Goal: Transaction & Acquisition: Purchase product/service

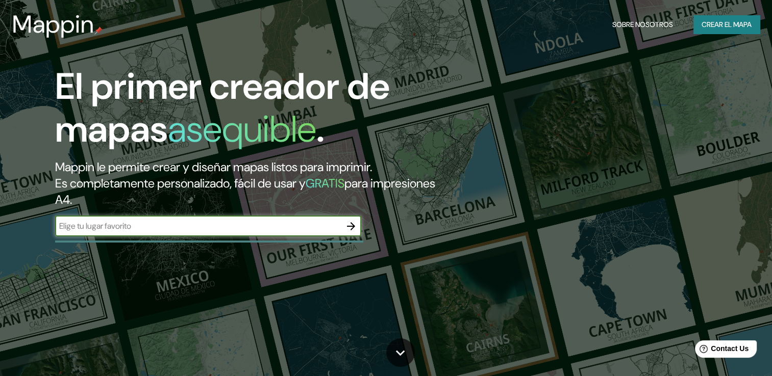
click at [352, 227] on icon "button" at bounding box center [351, 226] width 12 height 12
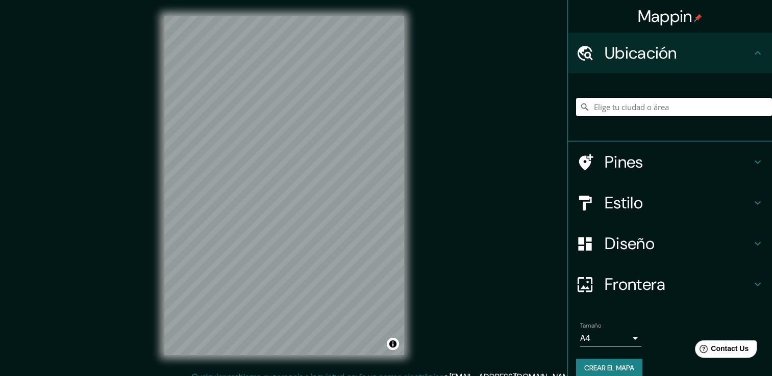
click at [636, 112] on input "Elige tu ciudad o área" at bounding box center [674, 107] width 196 height 18
click at [520, 281] on div "Mappin Ubicación Lima, Provincia de Lima, Perú Lima Provincia de Lima, Perú Lim…" at bounding box center [386, 194] width 772 height 388
click at [647, 205] on h4 "Estilo" at bounding box center [677, 203] width 147 height 20
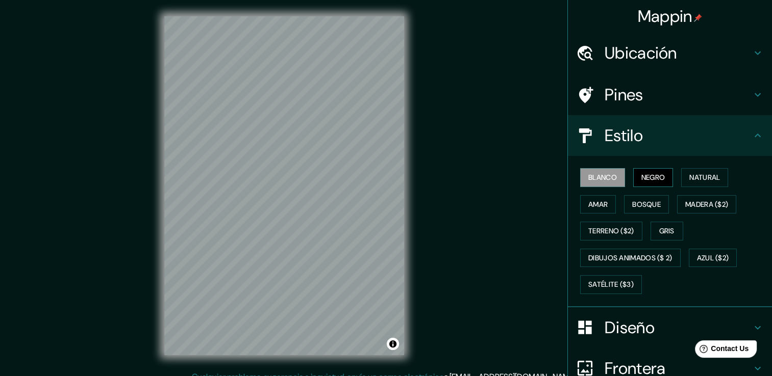
click at [649, 176] on font "Negro" at bounding box center [653, 177] width 24 height 13
click at [693, 177] on font "Natural" at bounding box center [704, 177] width 31 height 13
click at [649, 179] on font "Negro" at bounding box center [653, 177] width 24 height 13
click at [661, 227] on font "Gris" at bounding box center [666, 231] width 15 height 13
click at [665, 52] on h4 "Ubicación" at bounding box center [677, 53] width 147 height 20
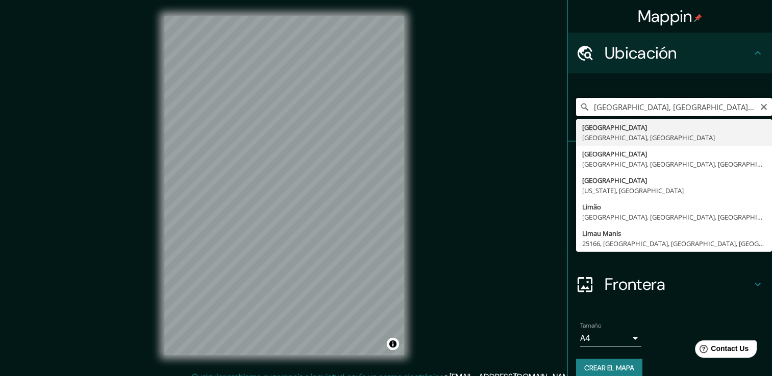
click at [616, 110] on input "Lima, Provincia de Lima, Perú" at bounding box center [674, 107] width 196 height 18
type input "Lima, Prrovincia de Lima, Perú"
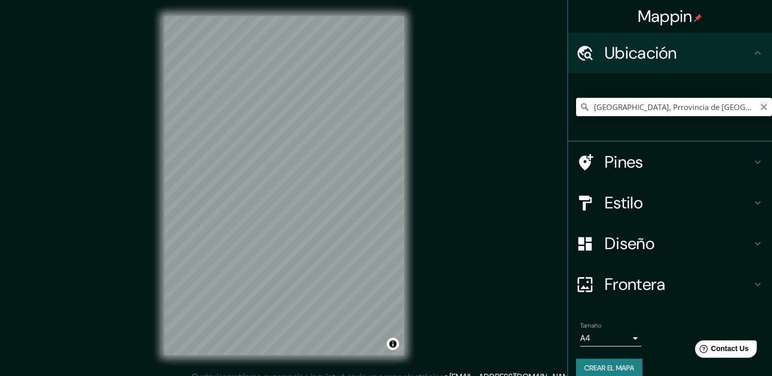
click at [760, 107] on icon "Claro" at bounding box center [763, 107] width 6 height 6
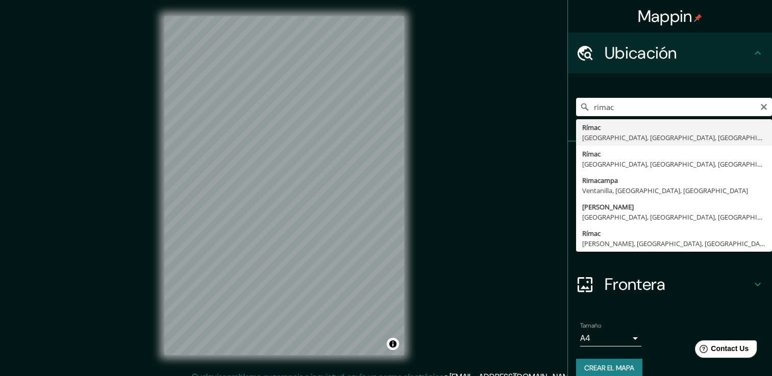
type input "Rímac, Lima, Provincia de Lima, Perú"
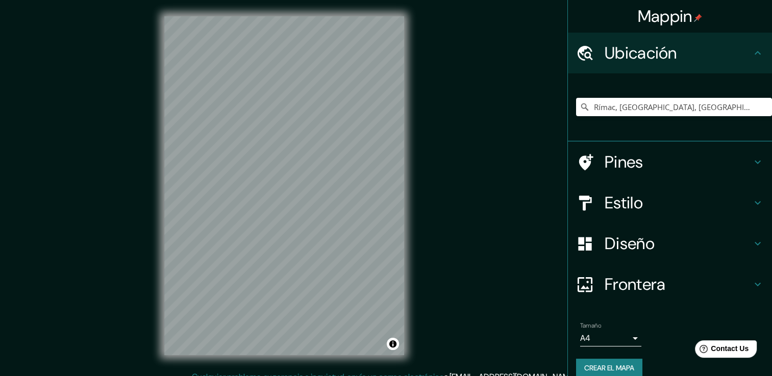
scroll to position [13, 0]
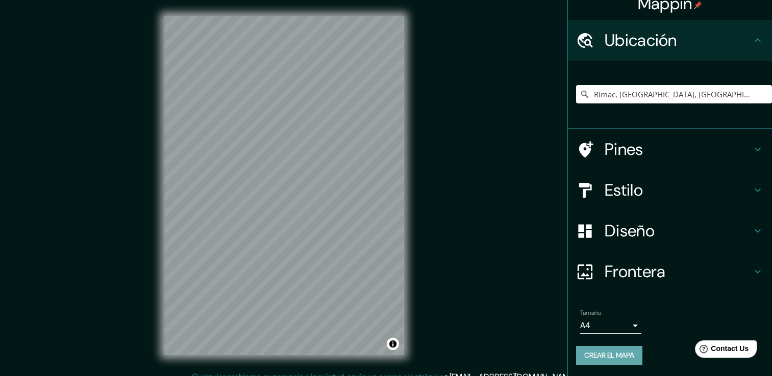
click at [616, 353] on font "Crear el mapa" at bounding box center [609, 355] width 50 height 13
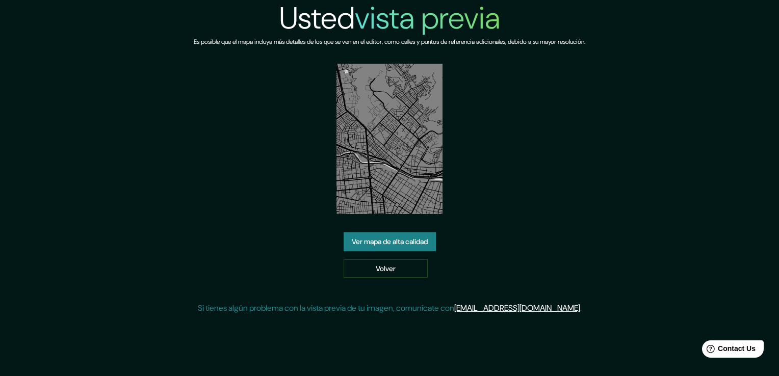
click at [397, 239] on link "Ver mapa de alta calidad" at bounding box center [390, 242] width 92 height 19
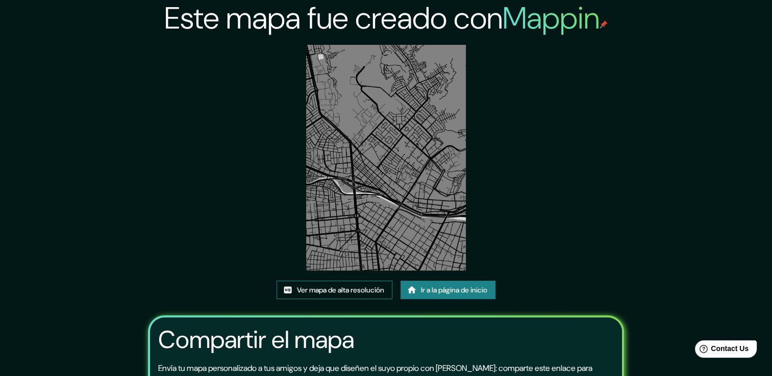
click at [369, 291] on font "Ver mapa de alta resolución" at bounding box center [340, 290] width 87 height 13
